Goal: Task Accomplishment & Management: Complete application form

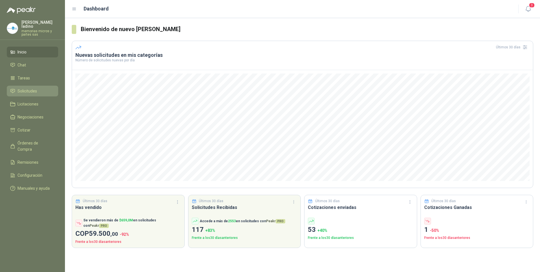
click at [30, 88] on span "Solicitudes" at bounding box center [27, 91] width 19 height 6
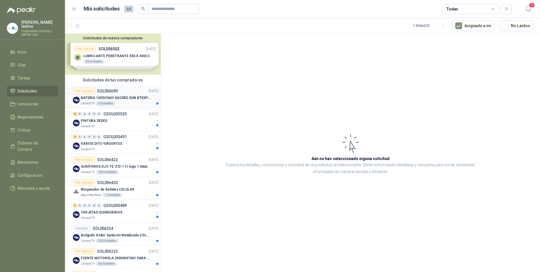
click at [79, 89] on div "Por cotizar" at bounding box center [84, 91] width 22 height 7
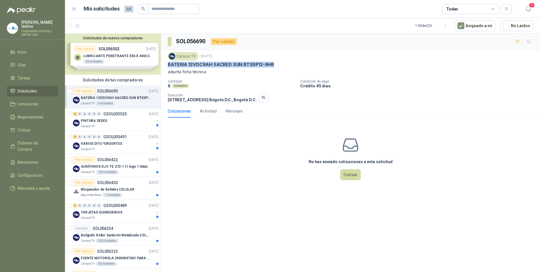
drag, startPoint x: 168, startPoint y: 64, endPoint x: 277, endPoint y: 63, distance: 109.0
click at [277, 63] on div "BATERIA 12VDC9AH SACRED SUN BTSSP12-9HR" at bounding box center [351, 65] width 366 height 6
drag, startPoint x: 277, startPoint y: 63, endPoint x: 264, endPoint y: 63, distance: 13.0
copy p "BATERIA 12VDC9AH SACRED SUN BTSSP12-9HR"
click at [75, 114] on div "2" at bounding box center [75, 114] width 4 height 4
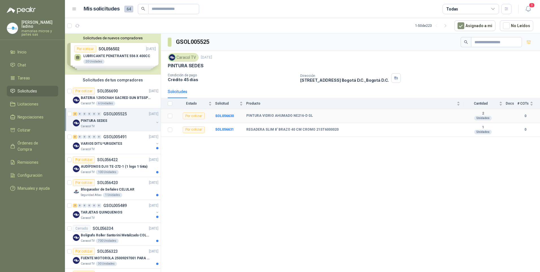
click at [273, 116] on b "PINTURA VIDRIO AHUMADO NE216-D GL" at bounding box center [279, 116] width 67 height 5
click at [223, 117] on b "SOL056630" at bounding box center [224, 116] width 19 height 4
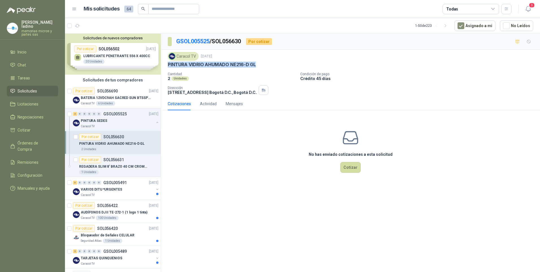
drag, startPoint x: 168, startPoint y: 65, endPoint x: 256, endPoint y: 64, distance: 87.6
click at [256, 64] on p "PINTURA VIDRIO AHUMADO NE216-D GL" at bounding box center [212, 65] width 88 height 6
drag, startPoint x: 256, startPoint y: 64, endPoint x: 250, endPoint y: 66, distance: 6.1
copy p "PINTURA VIDRIO AHUMADO NE216-D GL"
click at [86, 92] on div "Por cotizar" at bounding box center [84, 91] width 22 height 7
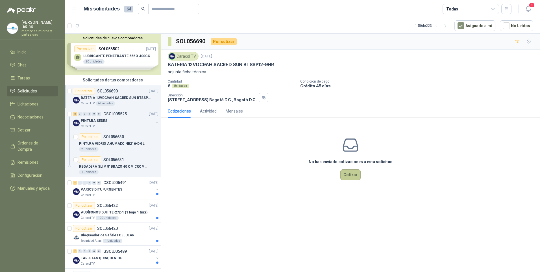
click at [352, 173] on button "Cotizar" at bounding box center [350, 174] width 20 height 11
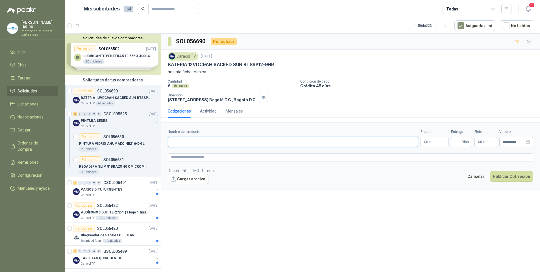
click at [182, 143] on input "Nombre del producto" at bounding box center [293, 142] width 251 height 10
paste input "**********"
type input "**********"
click at [434, 144] on p "$ 0 ,00" at bounding box center [435, 142] width 28 height 10
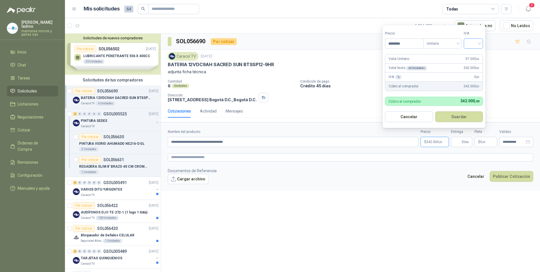
type input "********"
click at [475, 45] on input "search" at bounding box center [473, 43] width 12 height 8
click at [471, 56] on div "19%" at bounding box center [474, 55] width 10 height 6
click at [456, 116] on button "Guardar" at bounding box center [460, 116] width 49 height 11
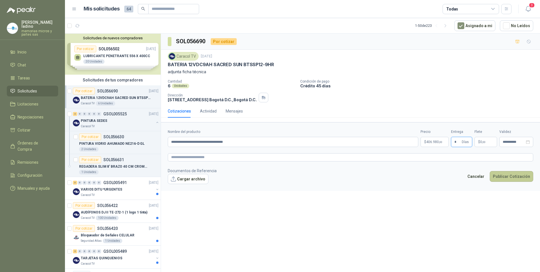
type input "*"
click at [500, 177] on button "Publicar Cotización" at bounding box center [512, 176] width 44 height 11
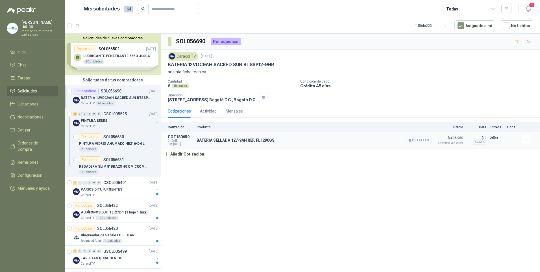
click at [199, 140] on p "BATERIA SELLADA 12V-9AH REF. FL1290GS" at bounding box center [236, 140] width 78 height 5
click at [528, 139] on icon "button" at bounding box center [526, 139] width 3 height 0
click at [499, 115] on button "Editar" at bounding box center [515, 116] width 45 height 9
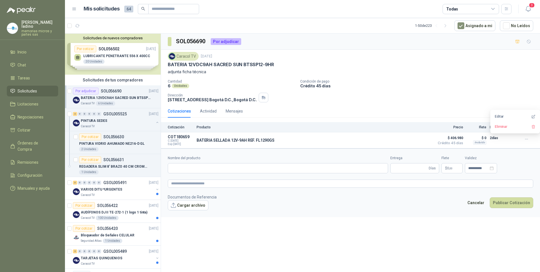
type input "**********"
type input "*"
click at [203, 206] on button "Cargar archivo" at bounding box center [188, 205] width 41 height 10
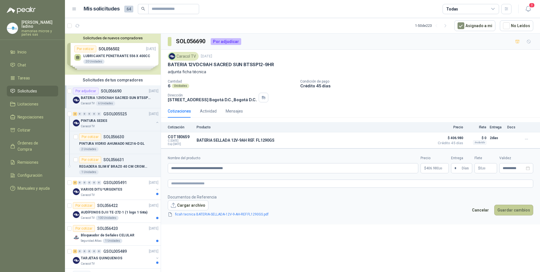
click at [507, 210] on button "Guardar cambios" at bounding box center [513, 210] width 39 height 11
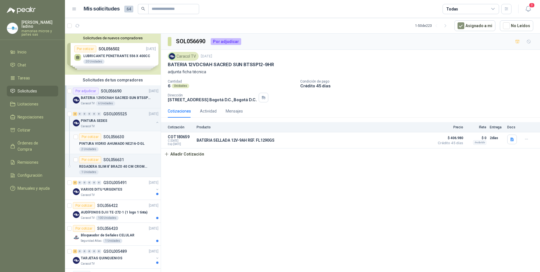
click at [90, 138] on div "Por cotizar" at bounding box center [90, 136] width 22 height 7
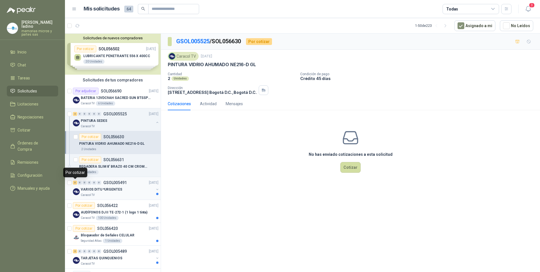
click at [76, 183] on div "3" at bounding box center [75, 183] width 4 height 4
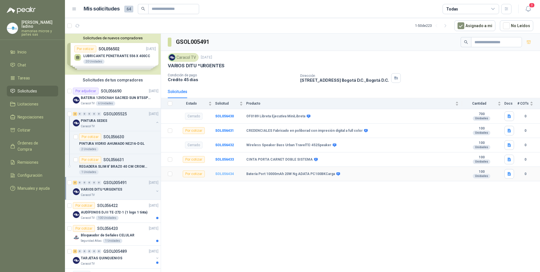
click at [221, 173] on b "SOL056434" at bounding box center [224, 174] width 19 height 4
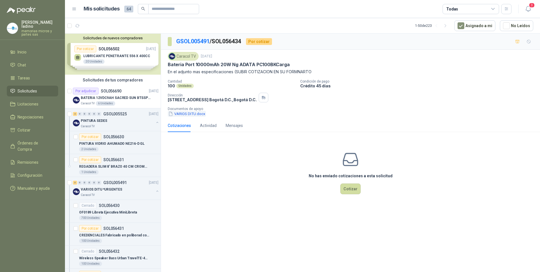
click at [183, 113] on button "VARIOS DITU.docx" at bounding box center [187, 114] width 38 height 6
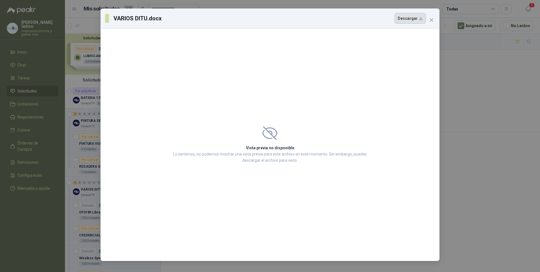
click at [415, 17] on button "Descargar" at bounding box center [410, 18] width 31 height 11
click at [496, 95] on div "VARIOS DITU.docx Descargar Vista previa no disponible Lo sentimos, no podemos m…" at bounding box center [270, 136] width 540 height 272
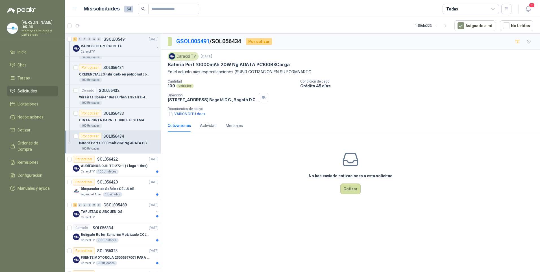
scroll to position [169, 0]
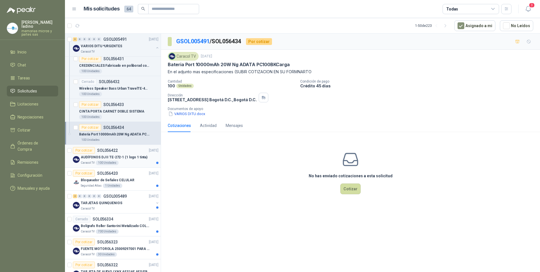
click at [88, 151] on div "Por cotizar" at bounding box center [84, 150] width 22 height 7
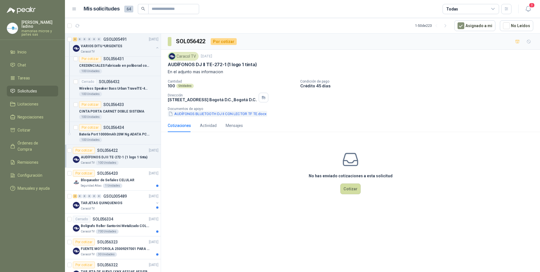
click at [180, 114] on button "AUDÍFONOS BLUETOOTH DJ II CON LECTOR TF TE.docx" at bounding box center [217, 114] width 99 height 6
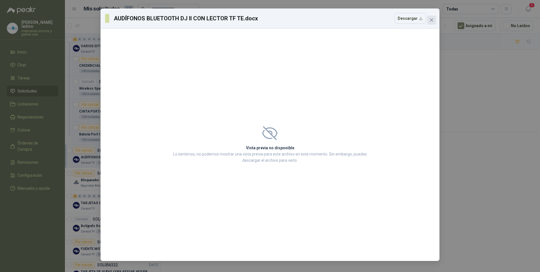
drag, startPoint x: 431, startPoint y: 17, endPoint x: 431, endPoint y: 20, distance: 3.7
click at [431, 17] on button "Close" at bounding box center [431, 20] width 9 height 9
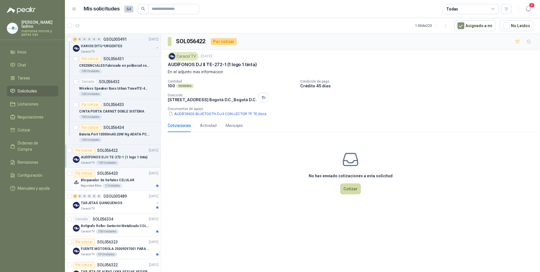
click at [89, 173] on div "Por cotizar" at bounding box center [84, 173] width 22 height 7
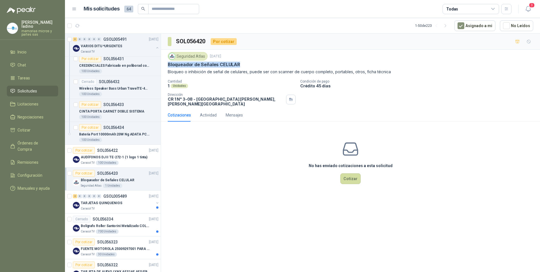
drag, startPoint x: 167, startPoint y: 64, endPoint x: 241, endPoint y: 62, distance: 74.3
click at [241, 62] on div "Seguridad Atlas [DATE] Bloqueador de Señales CELULAR Bloqueo o inhibición de se…" at bounding box center [350, 79] width 379 height 59
drag, startPoint x: 241, startPoint y: 62, endPoint x: 217, endPoint y: 64, distance: 24.4
copy p "Bloqueador de Señales CELULAR"
click at [75, 195] on div "2" at bounding box center [75, 196] width 4 height 4
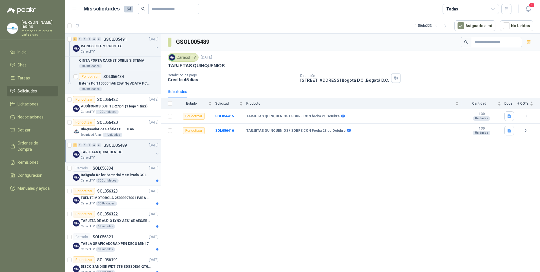
scroll to position [226, 0]
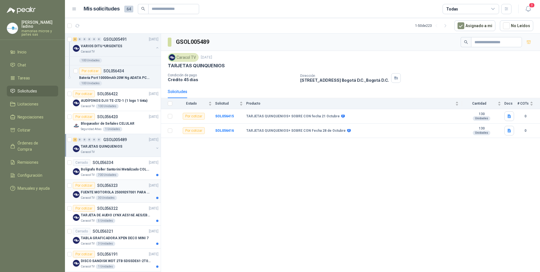
click at [85, 186] on div "Por cotizar" at bounding box center [84, 185] width 22 height 7
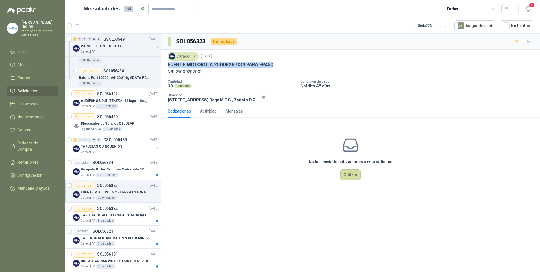
drag, startPoint x: 168, startPoint y: 64, endPoint x: 275, endPoint y: 68, distance: 107.4
click at [275, 68] on div "Caracol TV [DATE] FUENTE MOTOROLA 25009297001 PARA EP450 N/P 25009297001" at bounding box center [351, 63] width 366 height 23
drag, startPoint x: 275, startPoint y: 68, endPoint x: 267, endPoint y: 66, distance: 8.5
copy p "FUENTE MOTOROLA 25009297001 PARA EP450"
